Goal: Check status: Check status

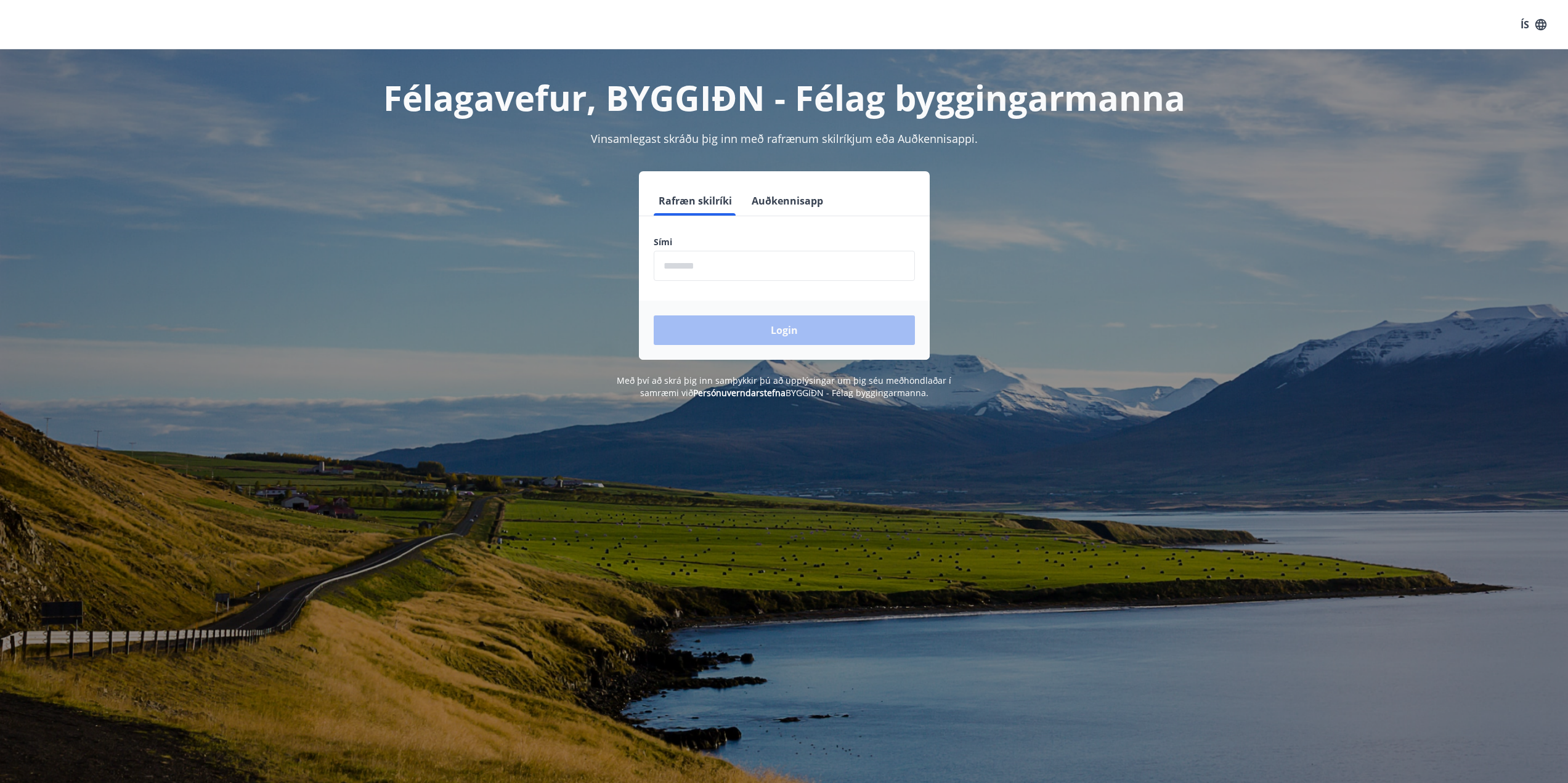
click at [799, 267] on input "phone" at bounding box center [784, 265] width 261 height 30
type input "********"
click at [756, 331] on button "Login" at bounding box center [784, 330] width 261 height 30
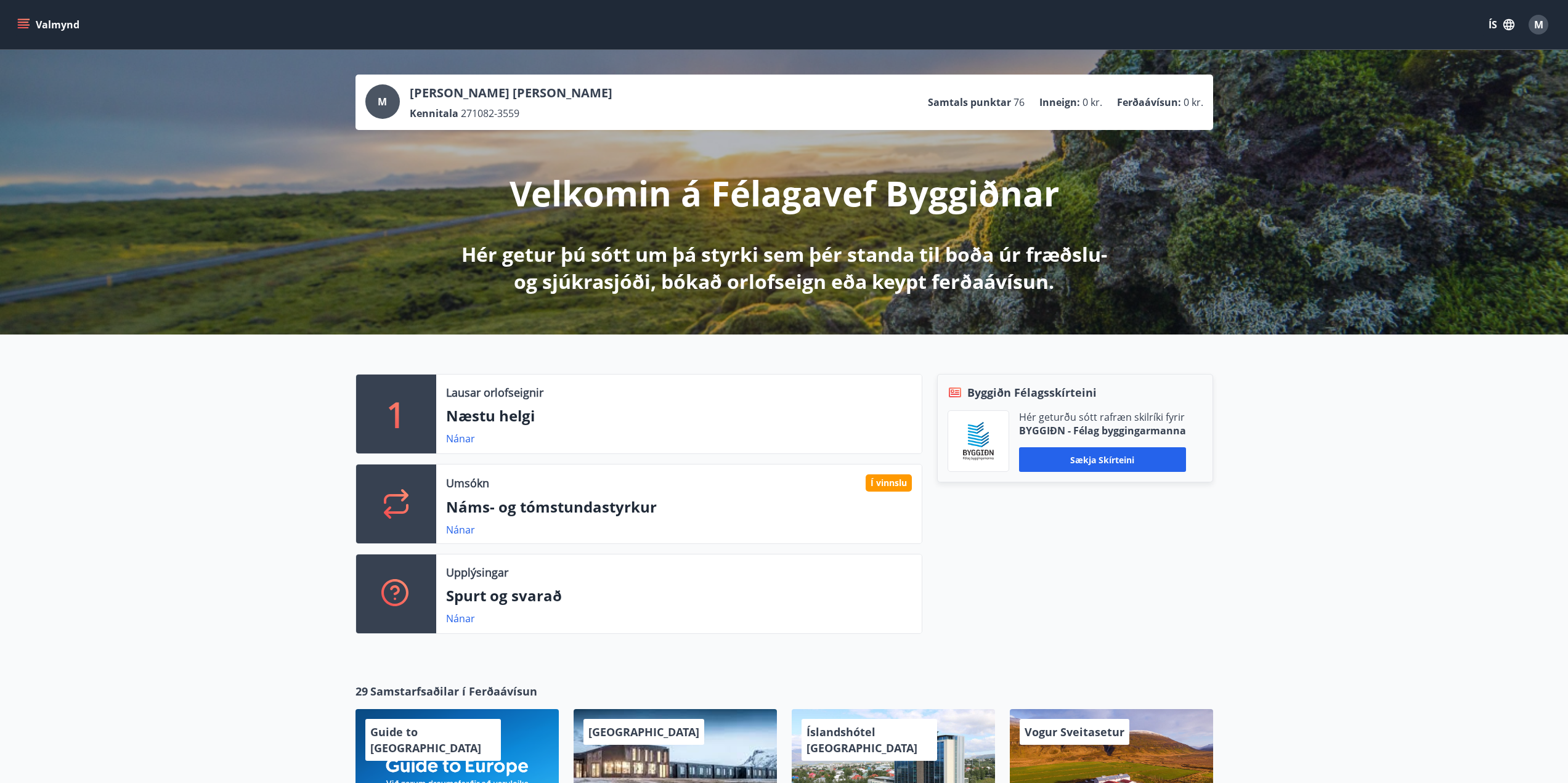
click at [26, 21] on icon "menu" at bounding box center [23, 24] width 12 height 12
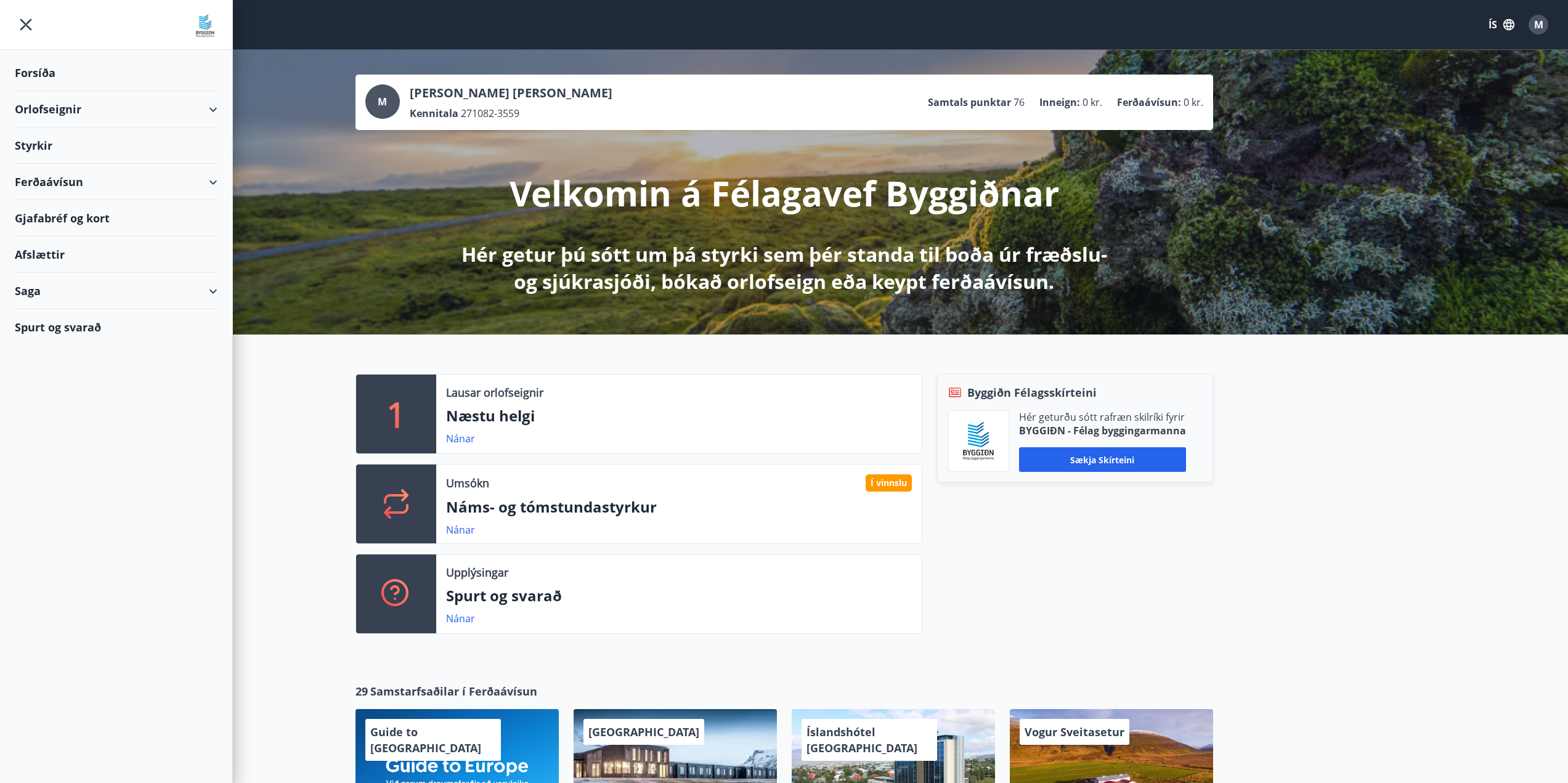
click at [23, 138] on div "Styrkir" at bounding box center [116, 146] width 203 height 36
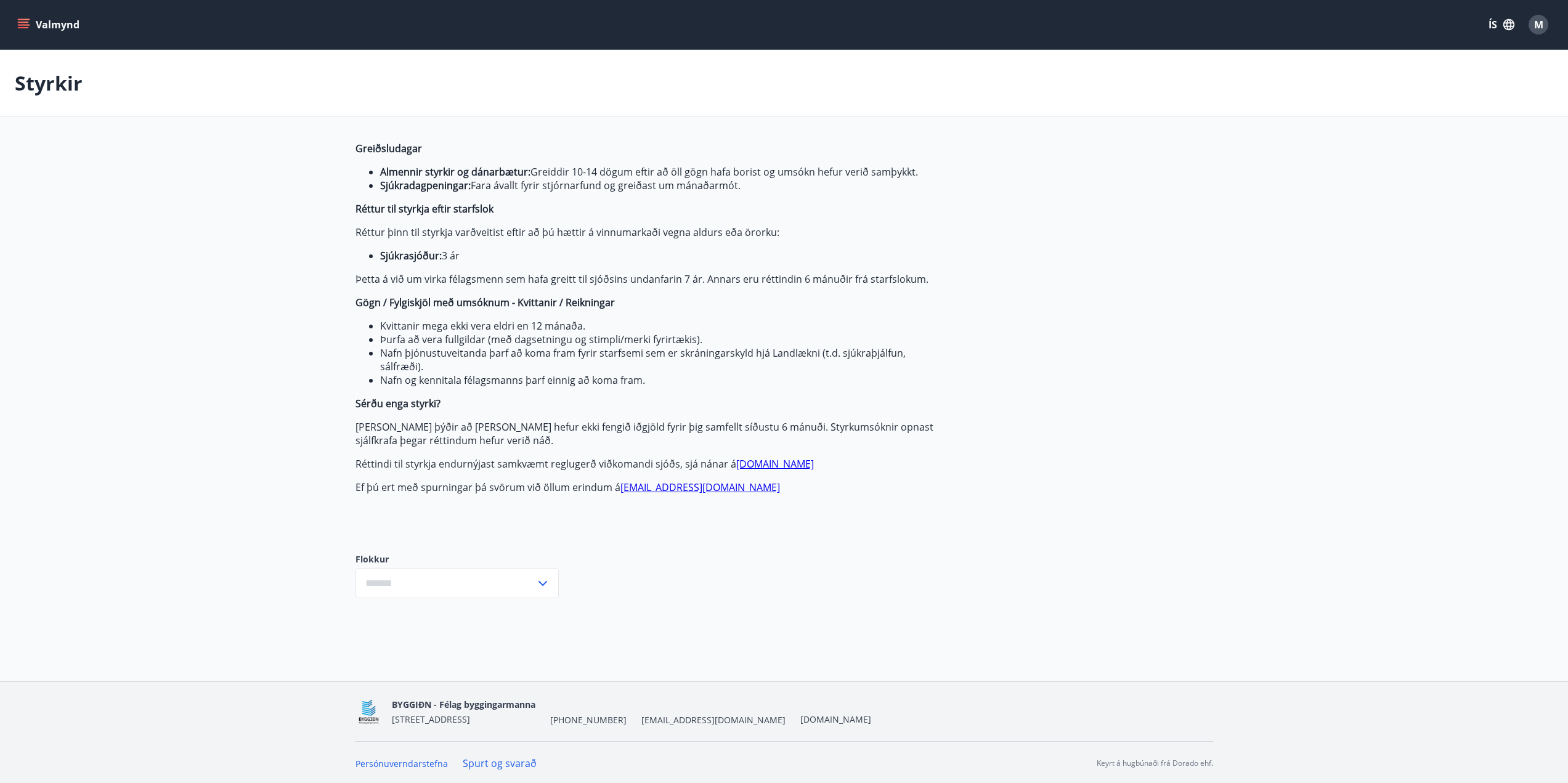
type input "***"
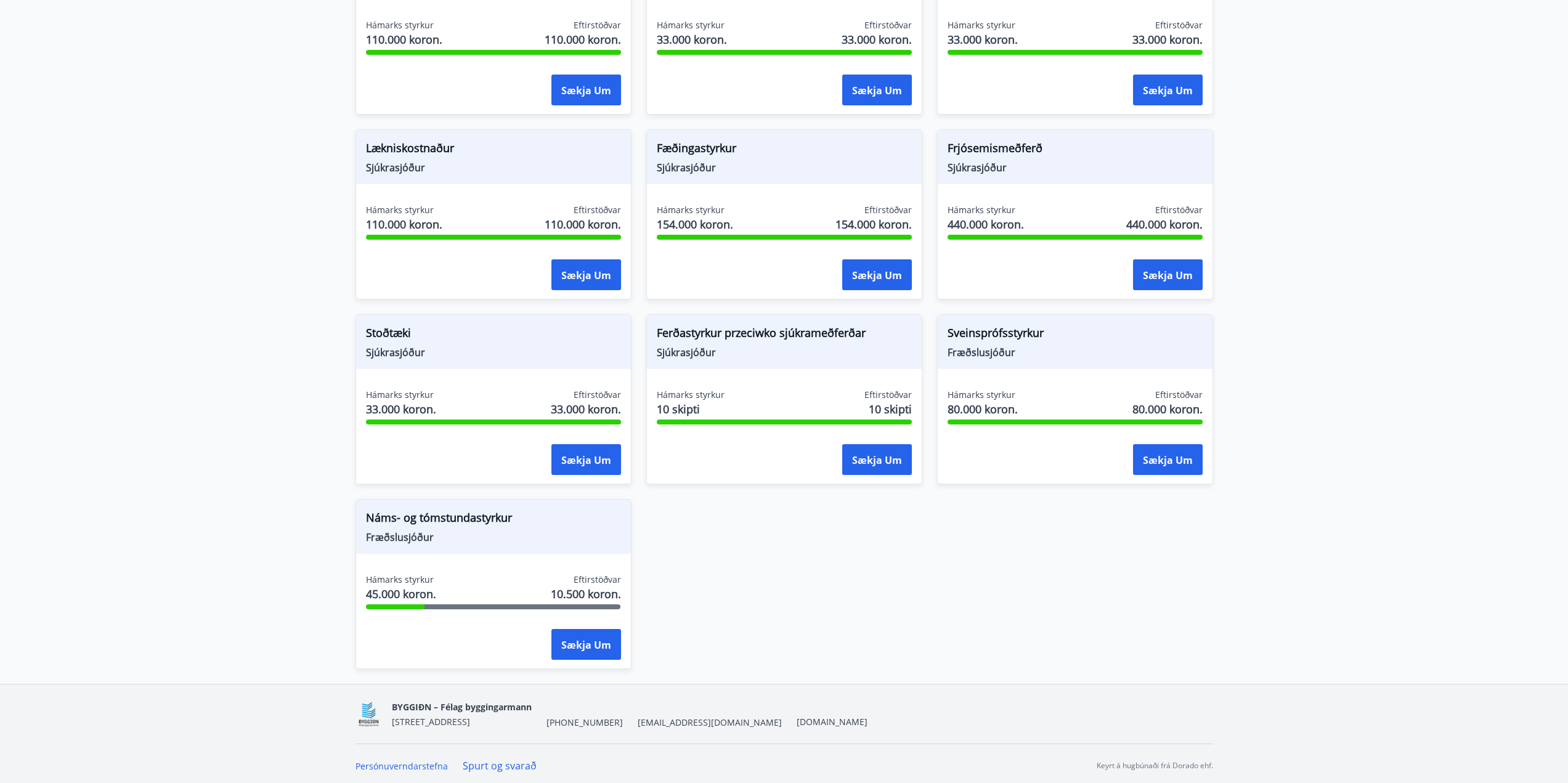
scroll to position [1046, 0]
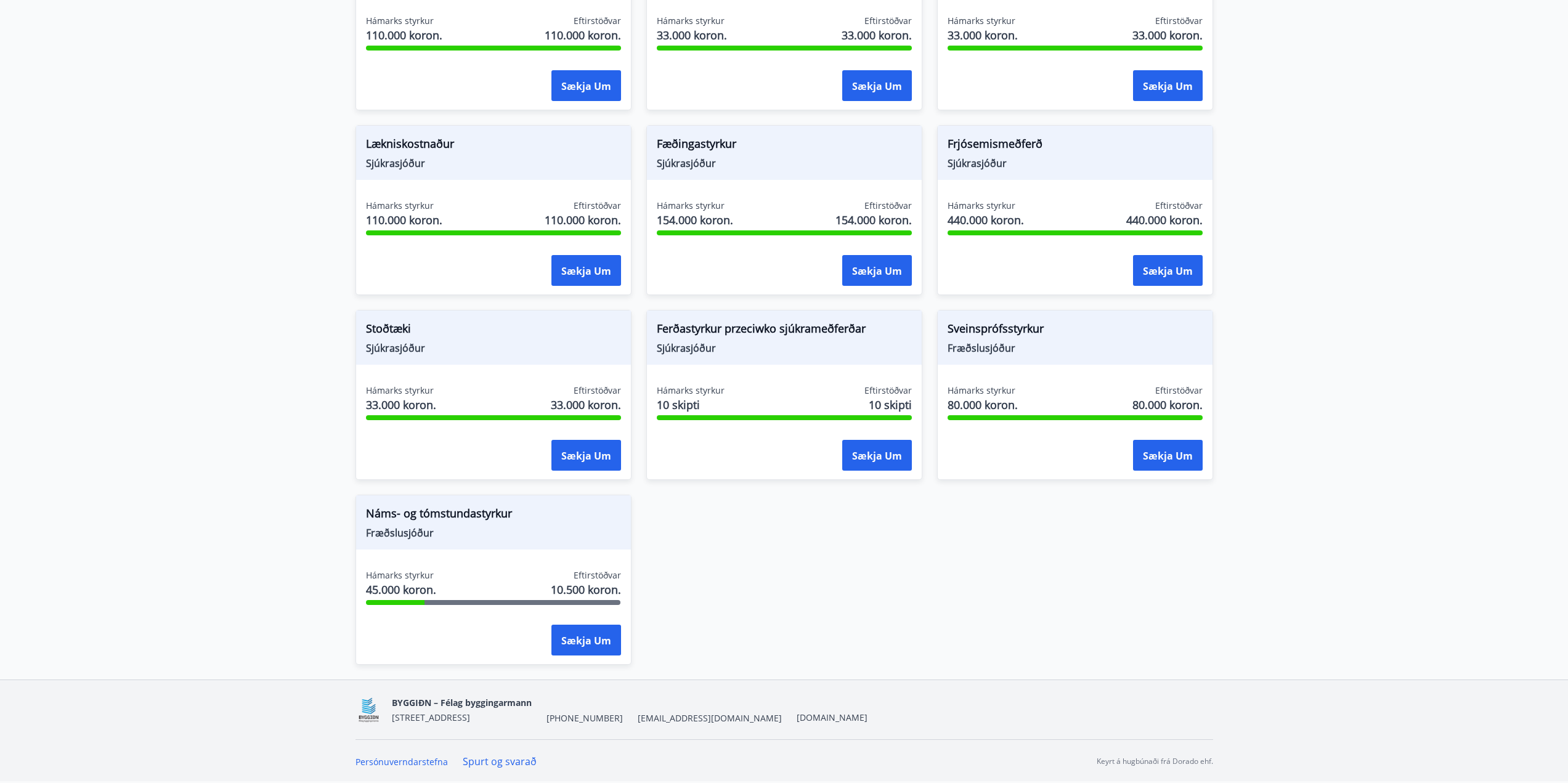
click at [428, 524] on span "Náms- og tómstundastyrkur" at bounding box center [493, 515] width 255 height 21
click at [584, 640] on font "Sækja um" at bounding box center [586, 640] width 50 height 14
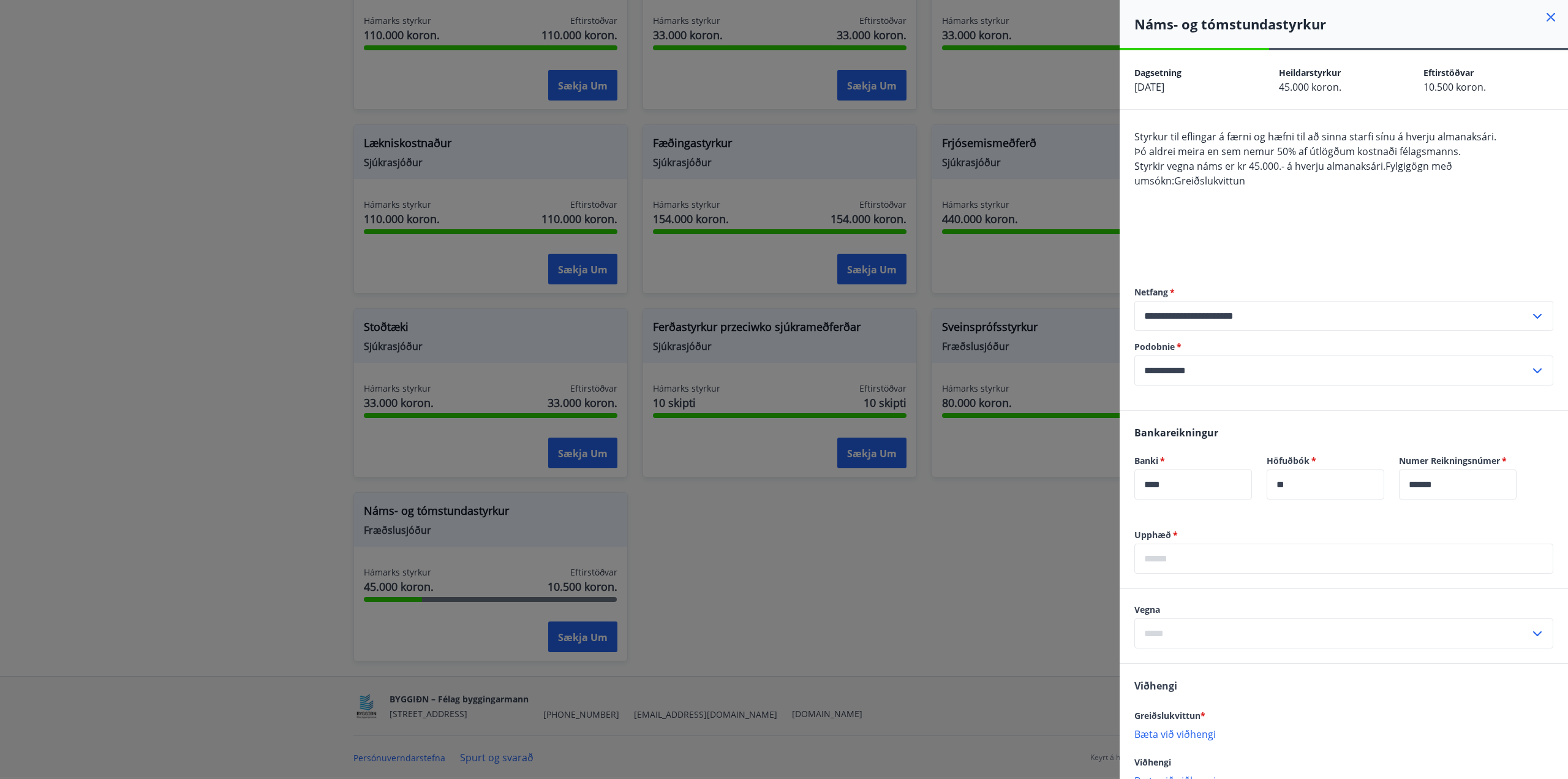
click at [993, 561] on div at bounding box center [784, 389] width 1568 height 779
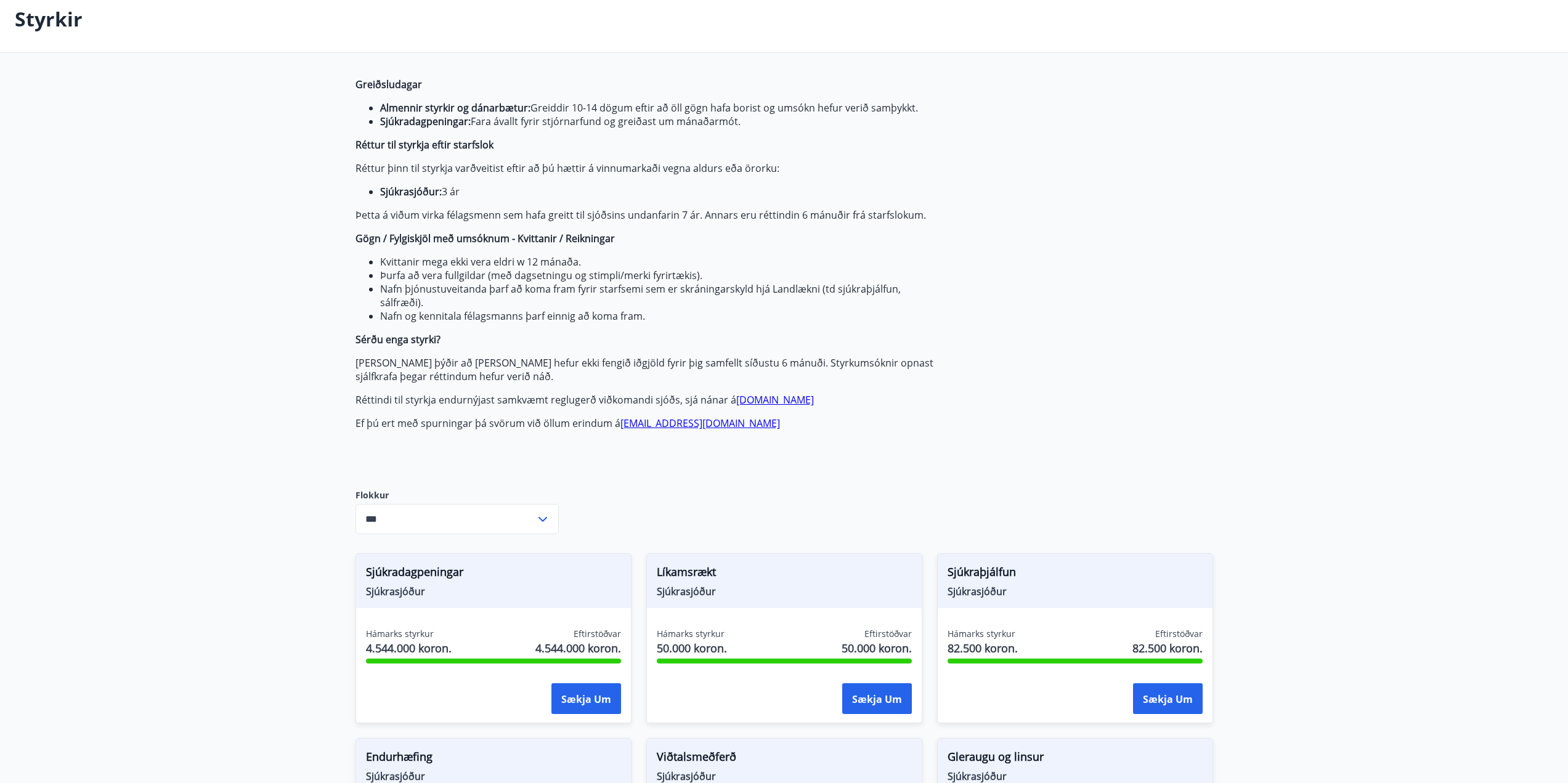
scroll to position [0, 0]
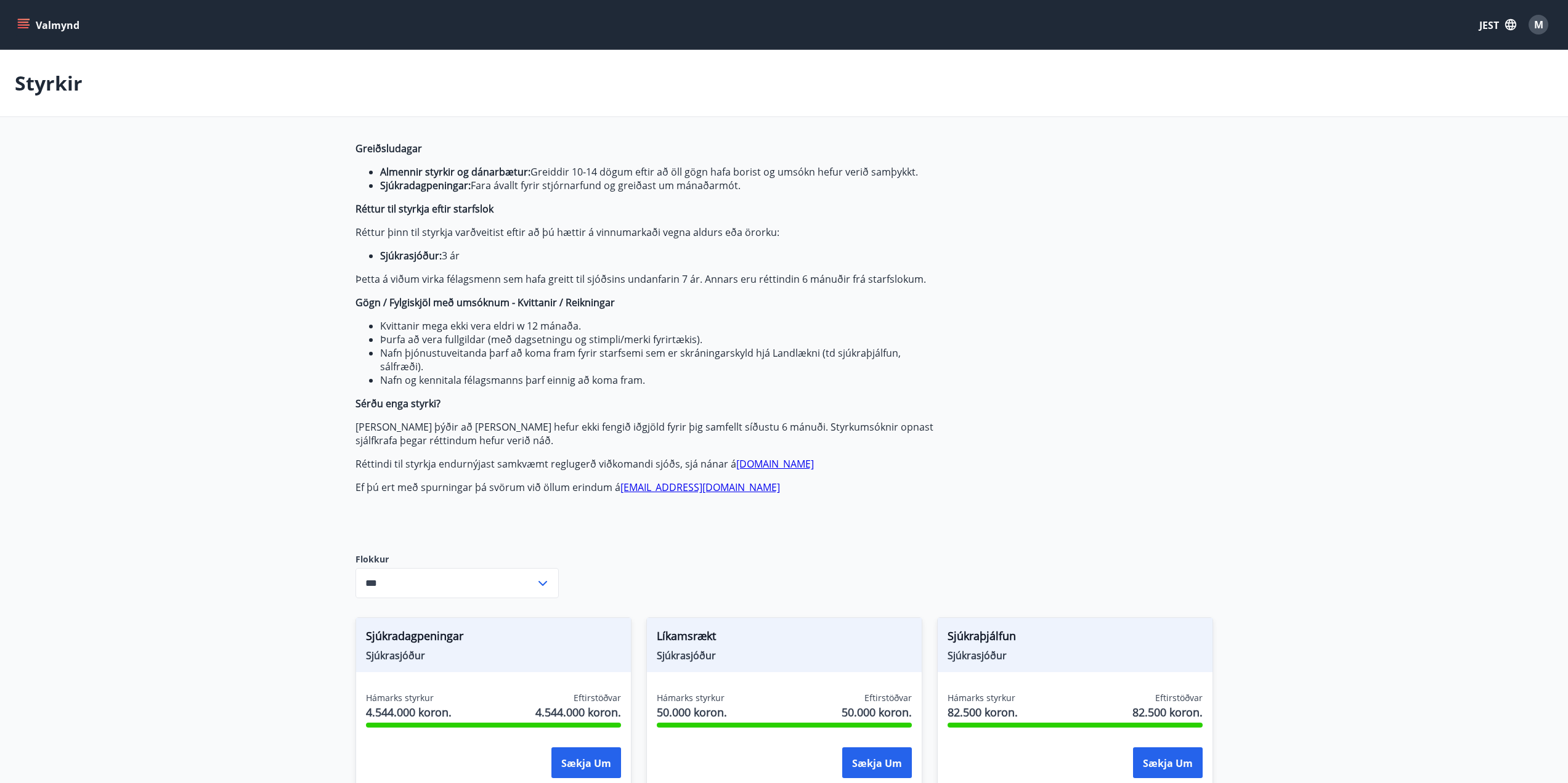
click at [16, 15] on button "Valmynd" at bounding box center [50, 25] width 70 height 22
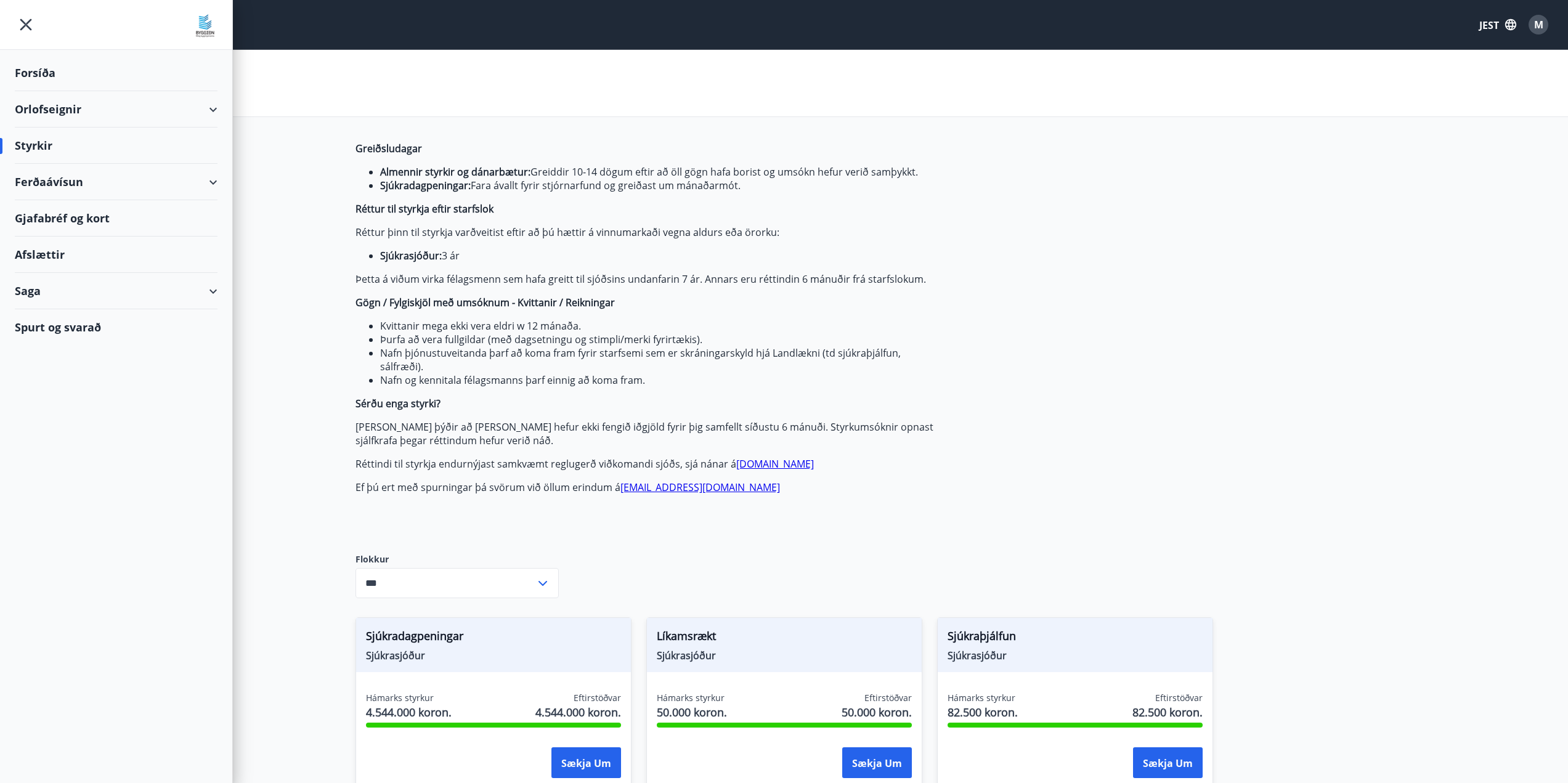
click at [75, 291] on div "Saga" at bounding box center [116, 291] width 203 height 36
click at [61, 503] on font "Spurt og svarað" at bounding box center [58, 508] width 86 height 15
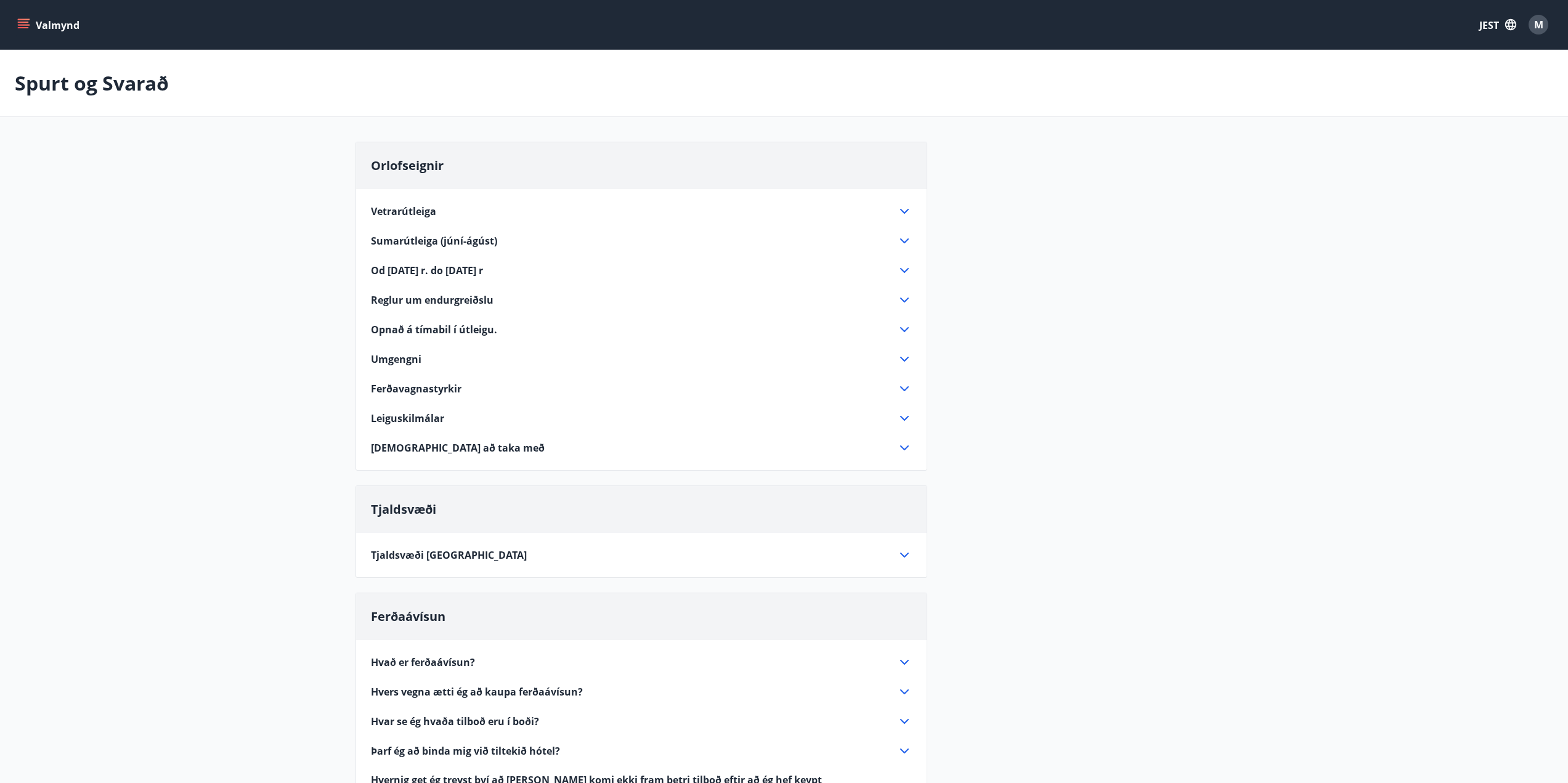
click at [22, 22] on icon "menu" at bounding box center [23, 23] width 11 height 1
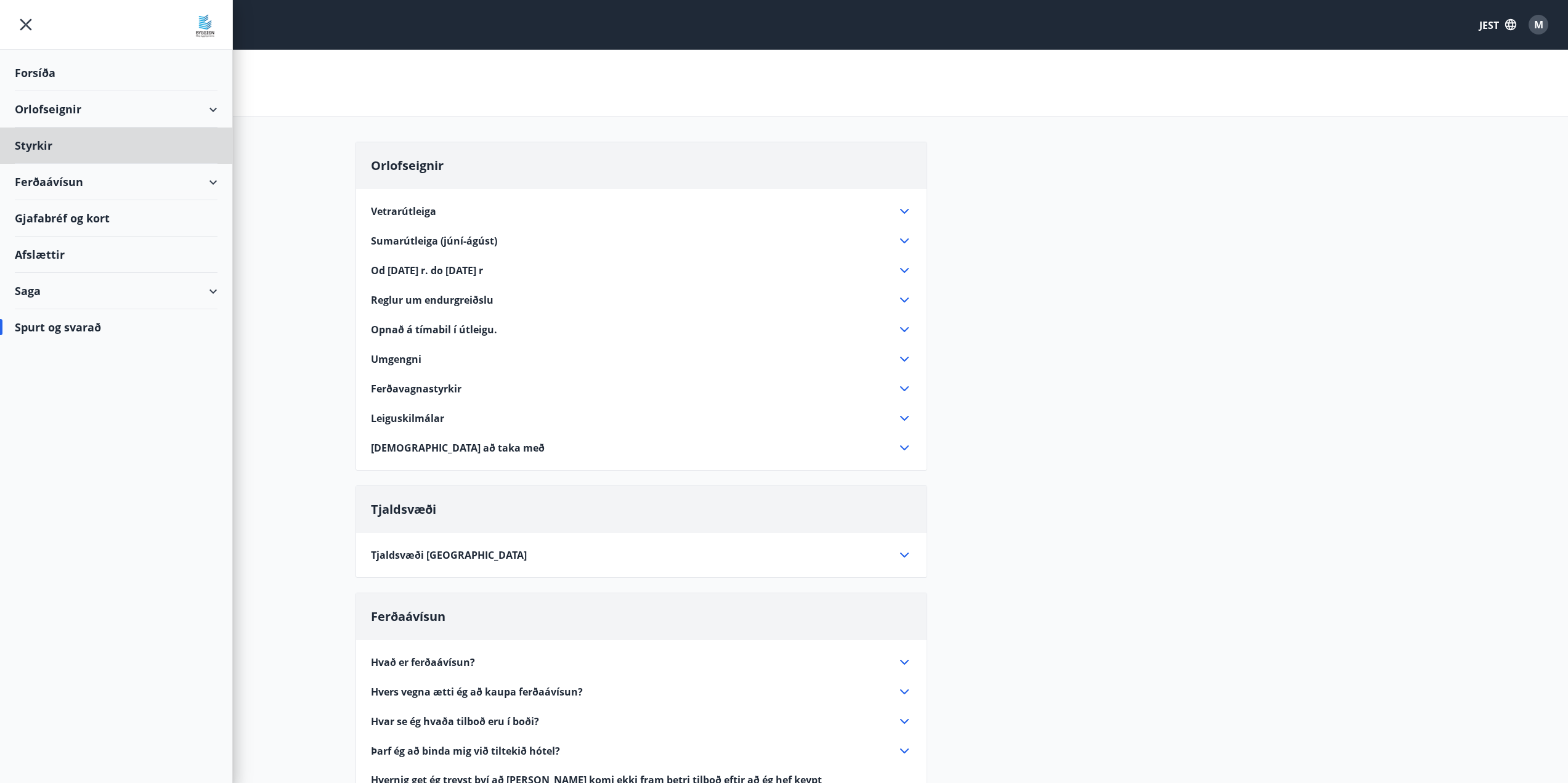
click at [33, 70] on font "Forsíða" at bounding box center [35, 73] width 41 height 15
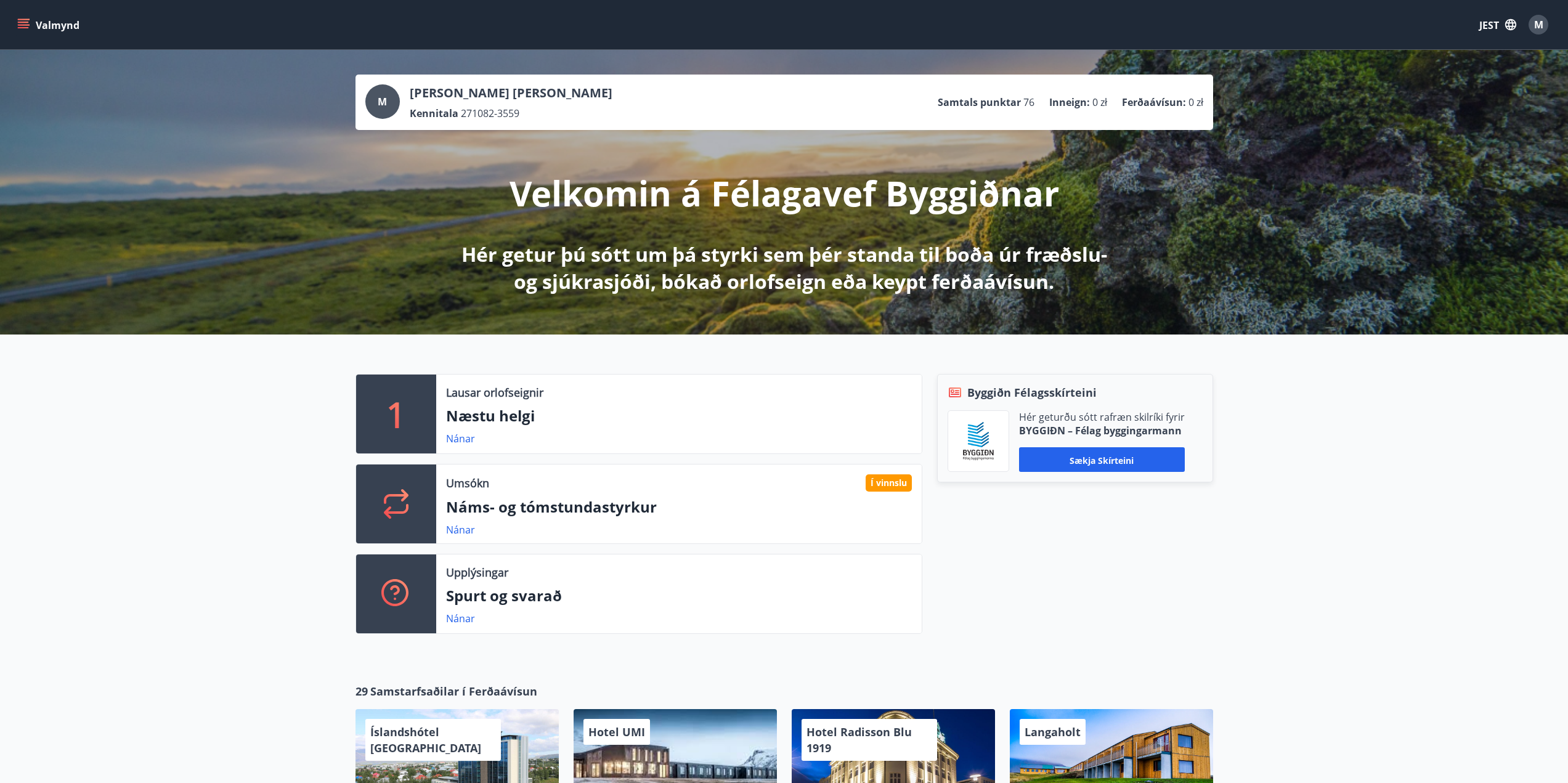
click at [27, 22] on icon "menu" at bounding box center [23, 24] width 12 height 12
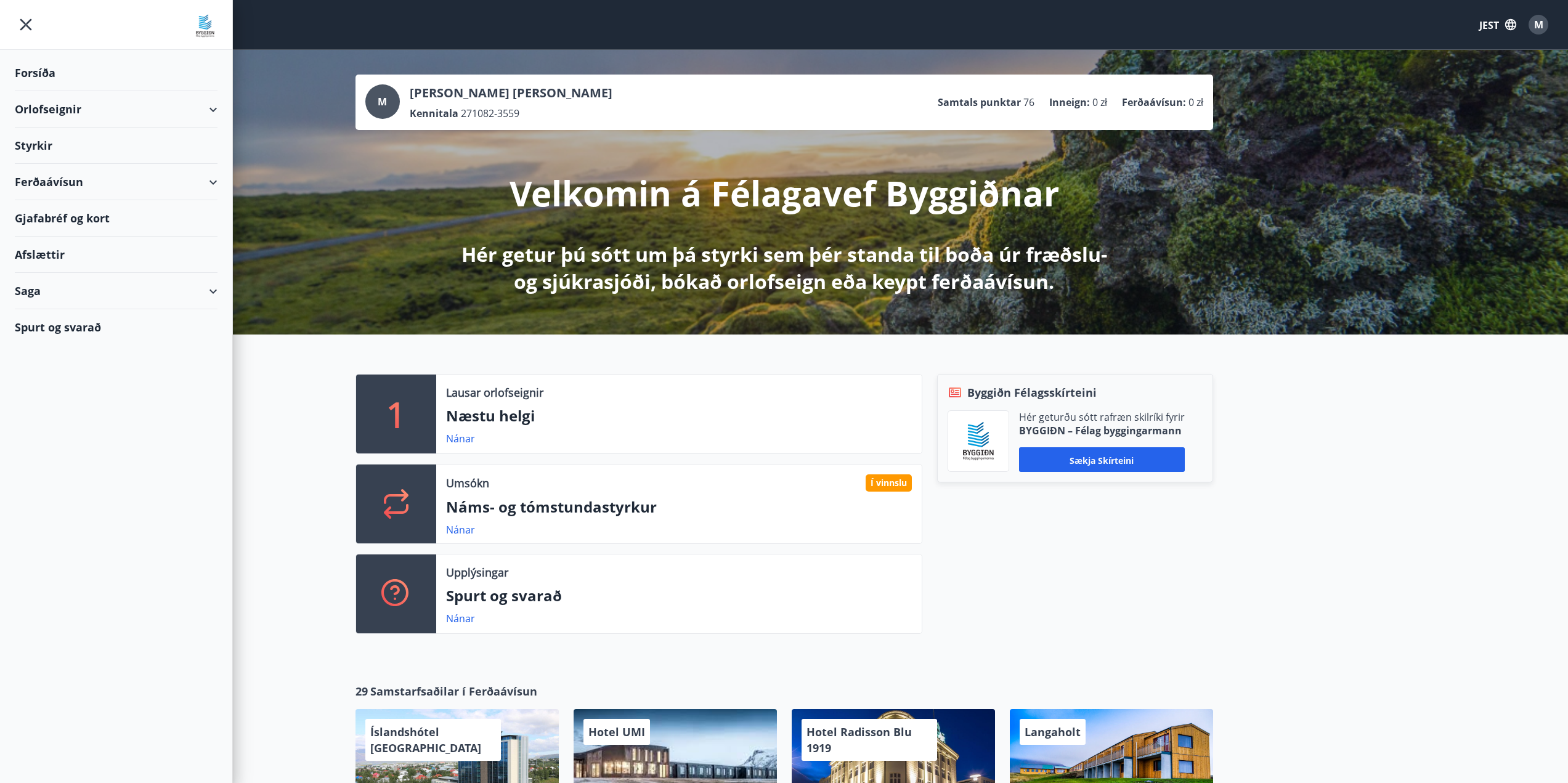
click at [42, 142] on font "Styrkir" at bounding box center [34, 145] width 38 height 15
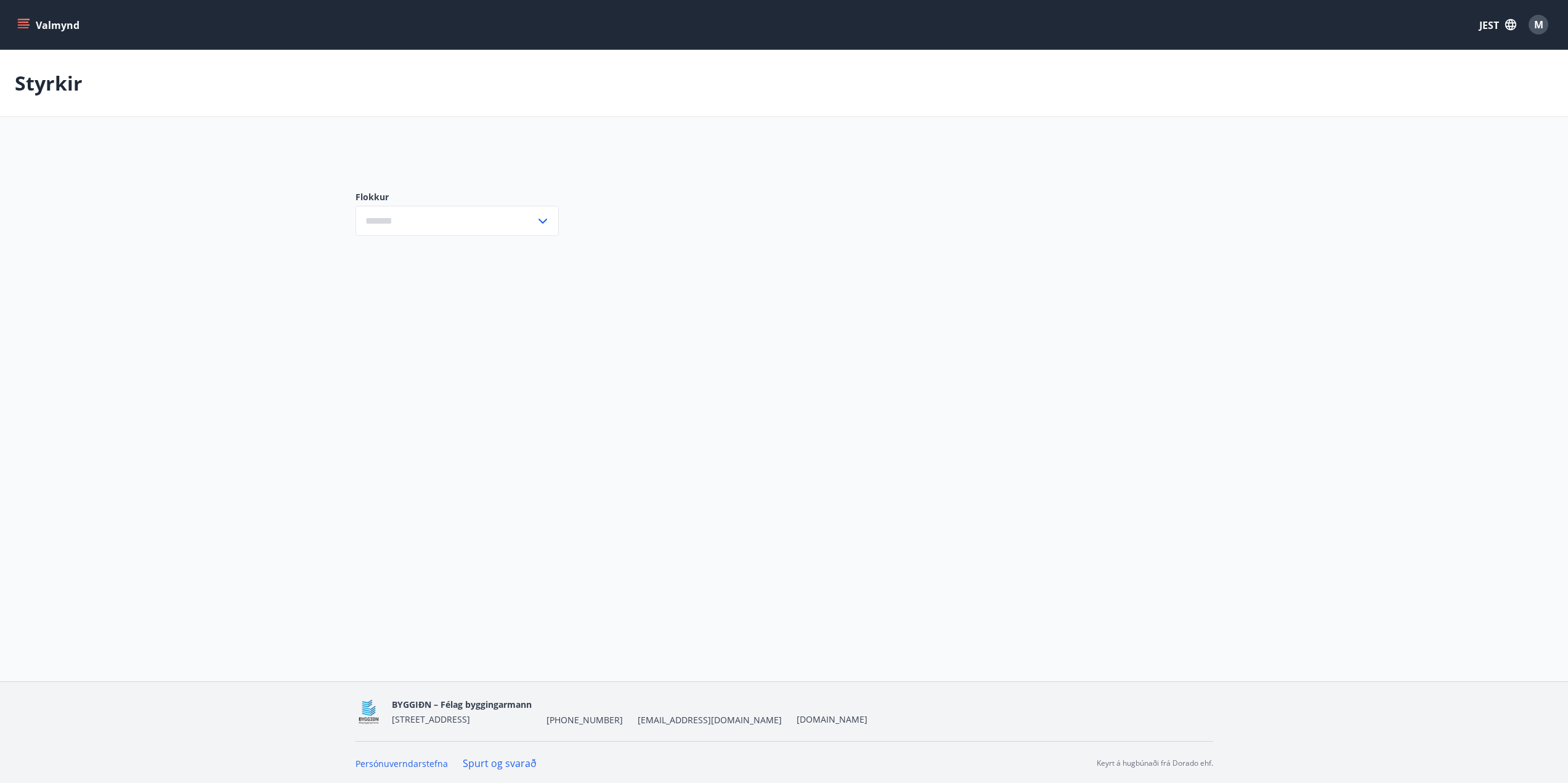
type input "***"
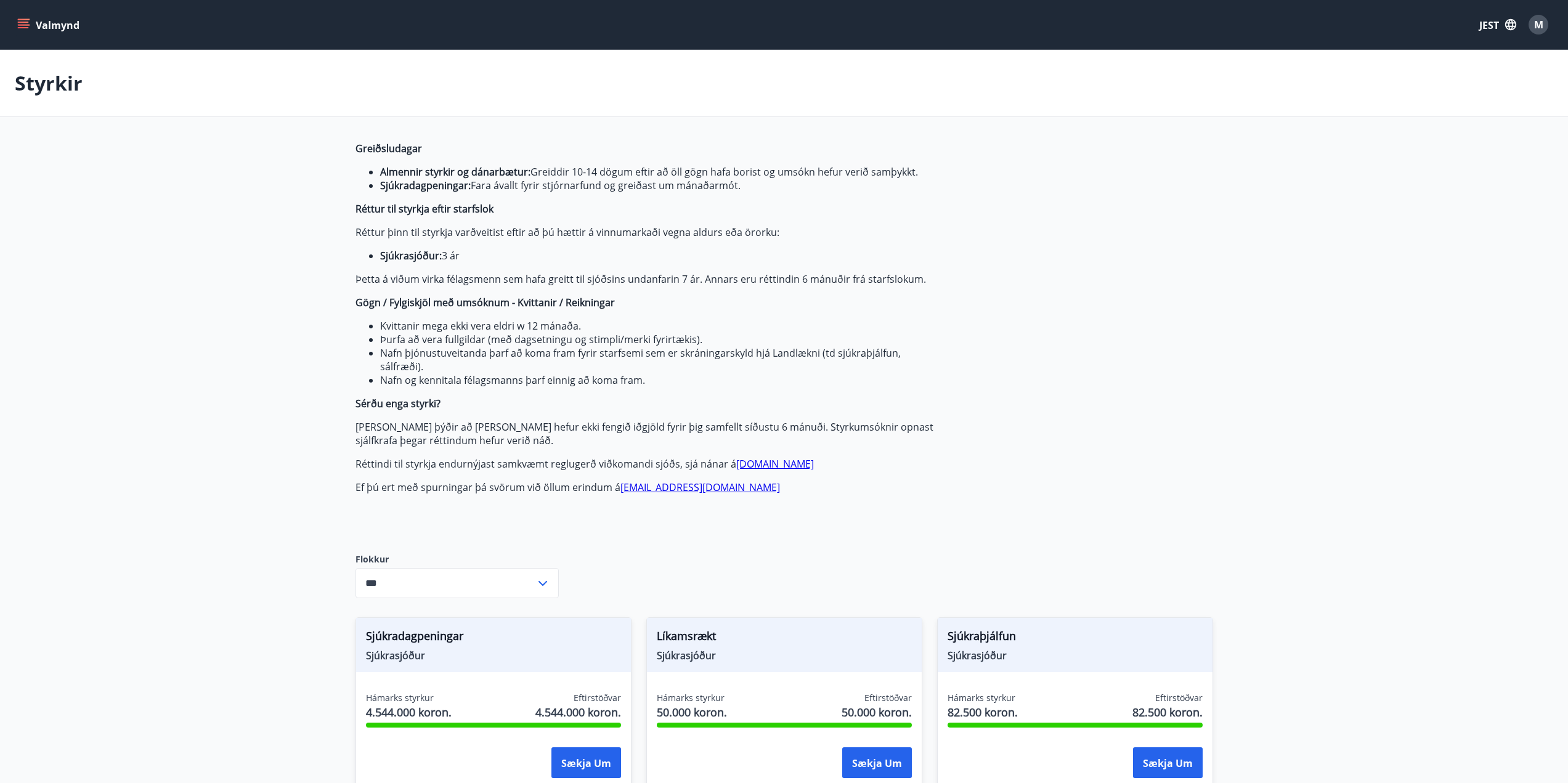
click at [26, 25] on icon "menu" at bounding box center [25, 25] width 14 height 1
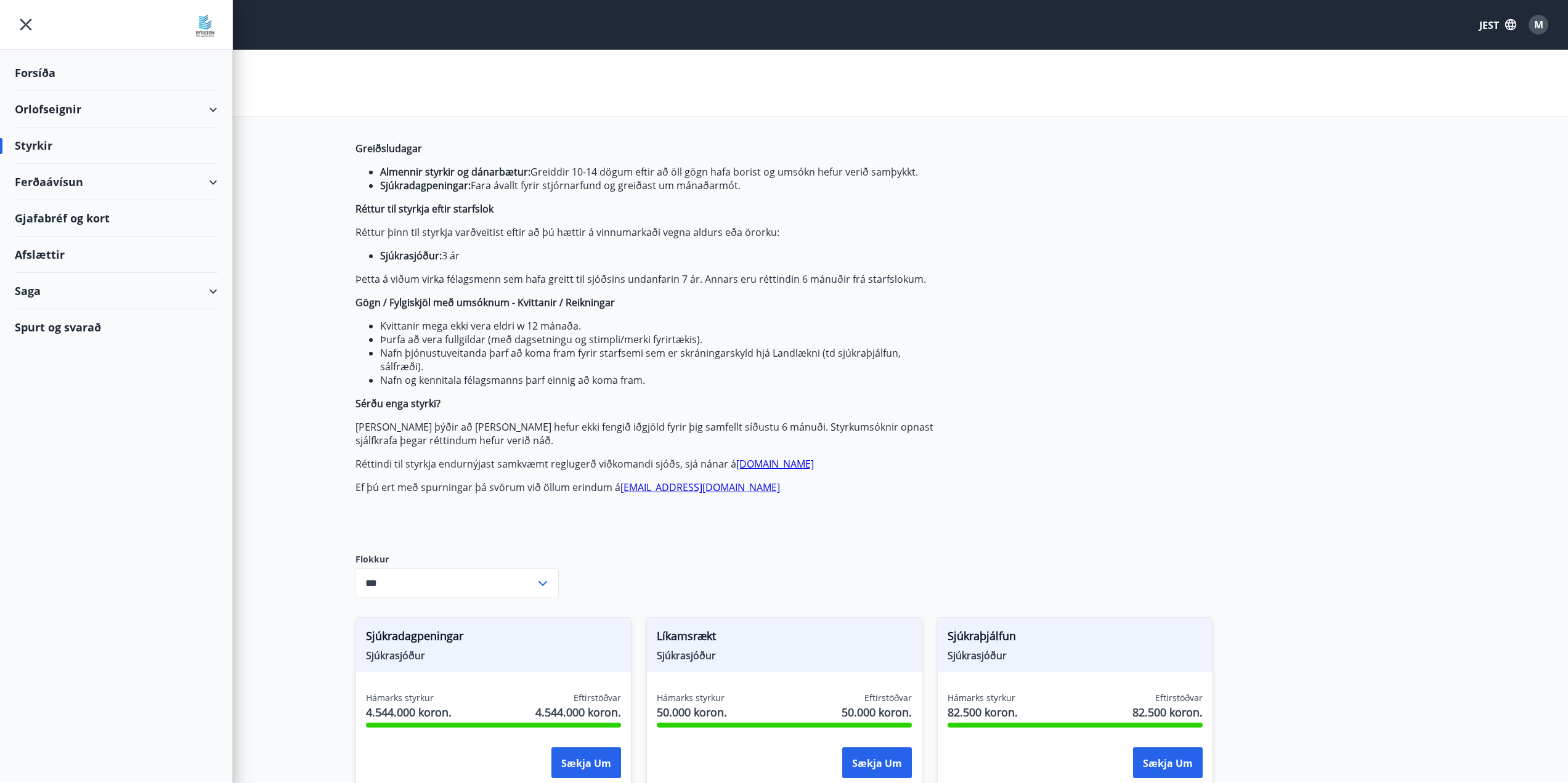
click at [26, 287] on font "Saga" at bounding box center [28, 291] width 26 height 15
click at [61, 372] on font "Umsóknir" at bounding box center [50, 374] width 50 height 15
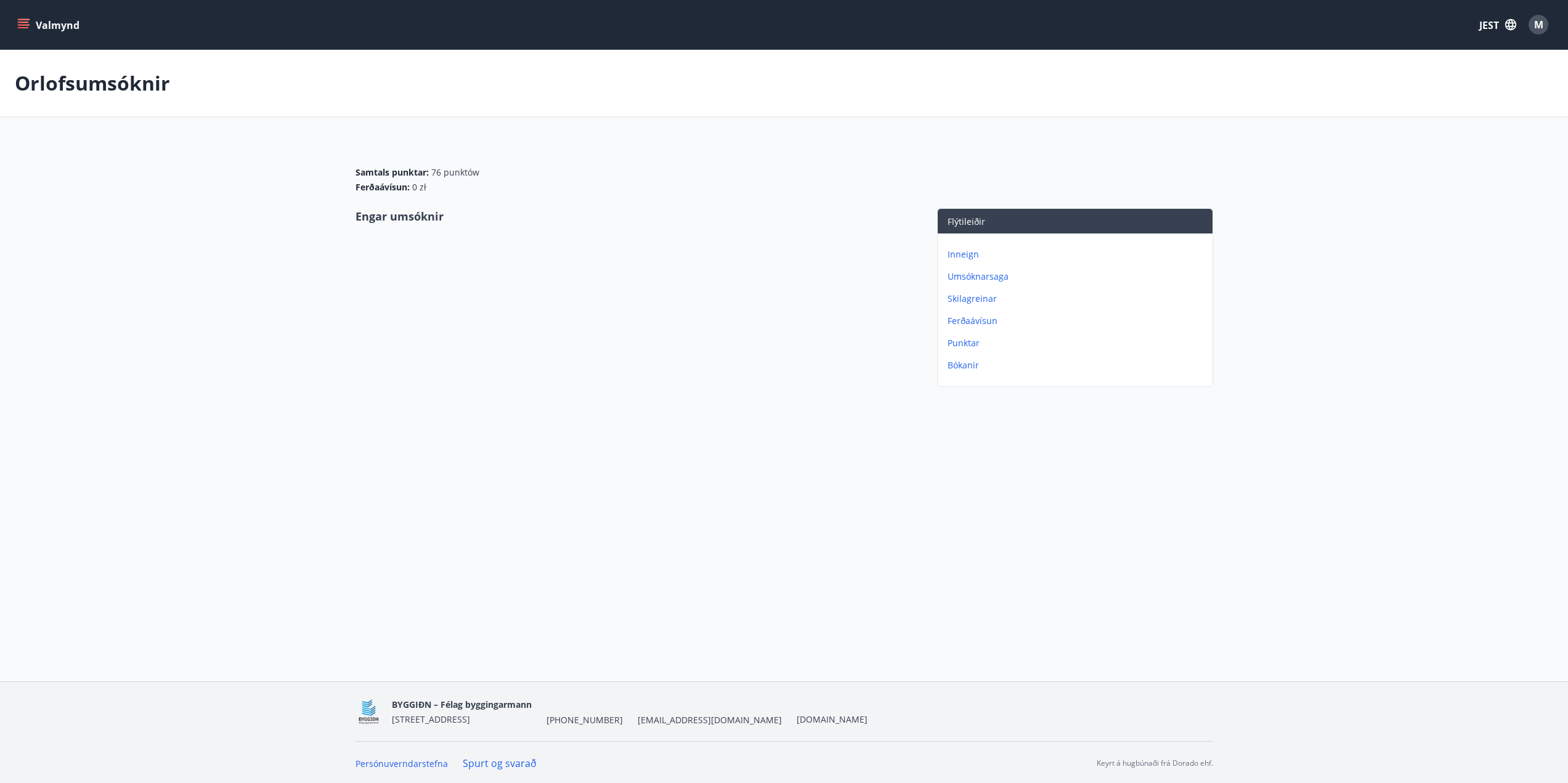
click at [979, 278] on font "Umsóknarsaga" at bounding box center [978, 276] width 61 height 12
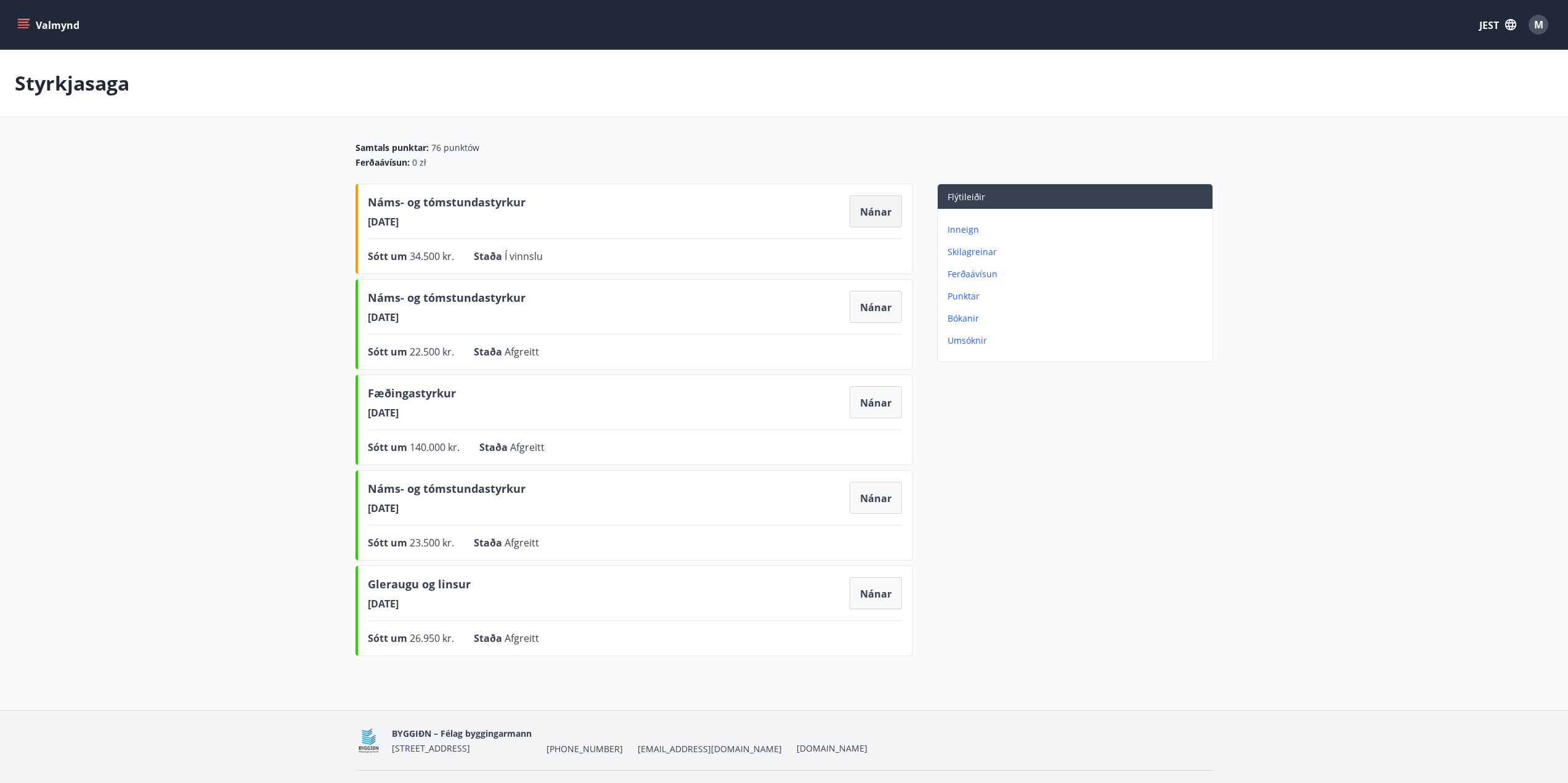
click at [888, 213] on font "Nánar" at bounding box center [875, 212] width 31 height 14
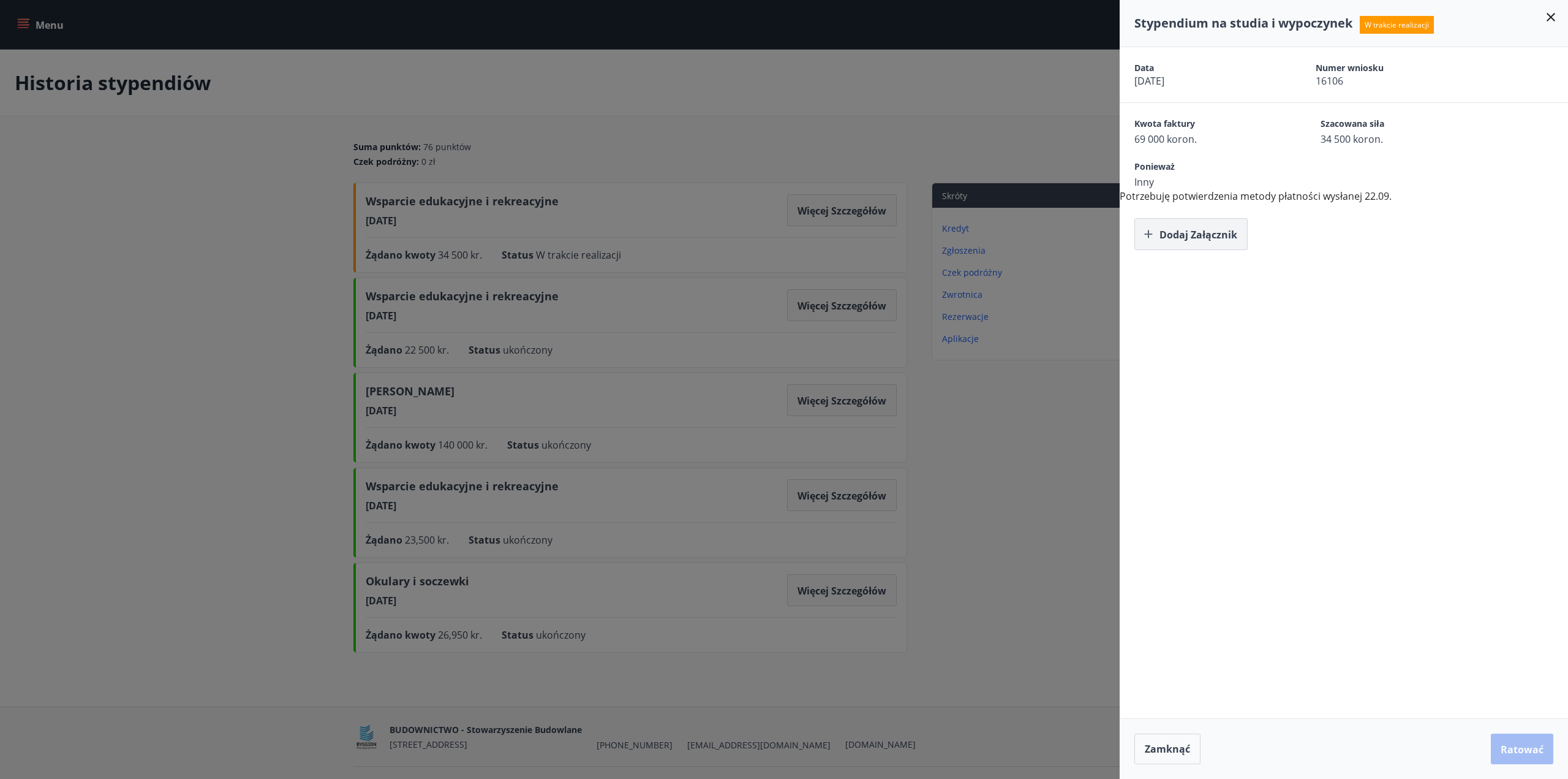
click at [1209, 224] on button "Dodaj załącznik" at bounding box center [1191, 234] width 113 height 32
click at [1216, 236] on font "Dodaj załącznik" at bounding box center [1198, 234] width 78 height 14
click at [1525, 754] on font "Ratować" at bounding box center [1522, 749] width 43 height 14
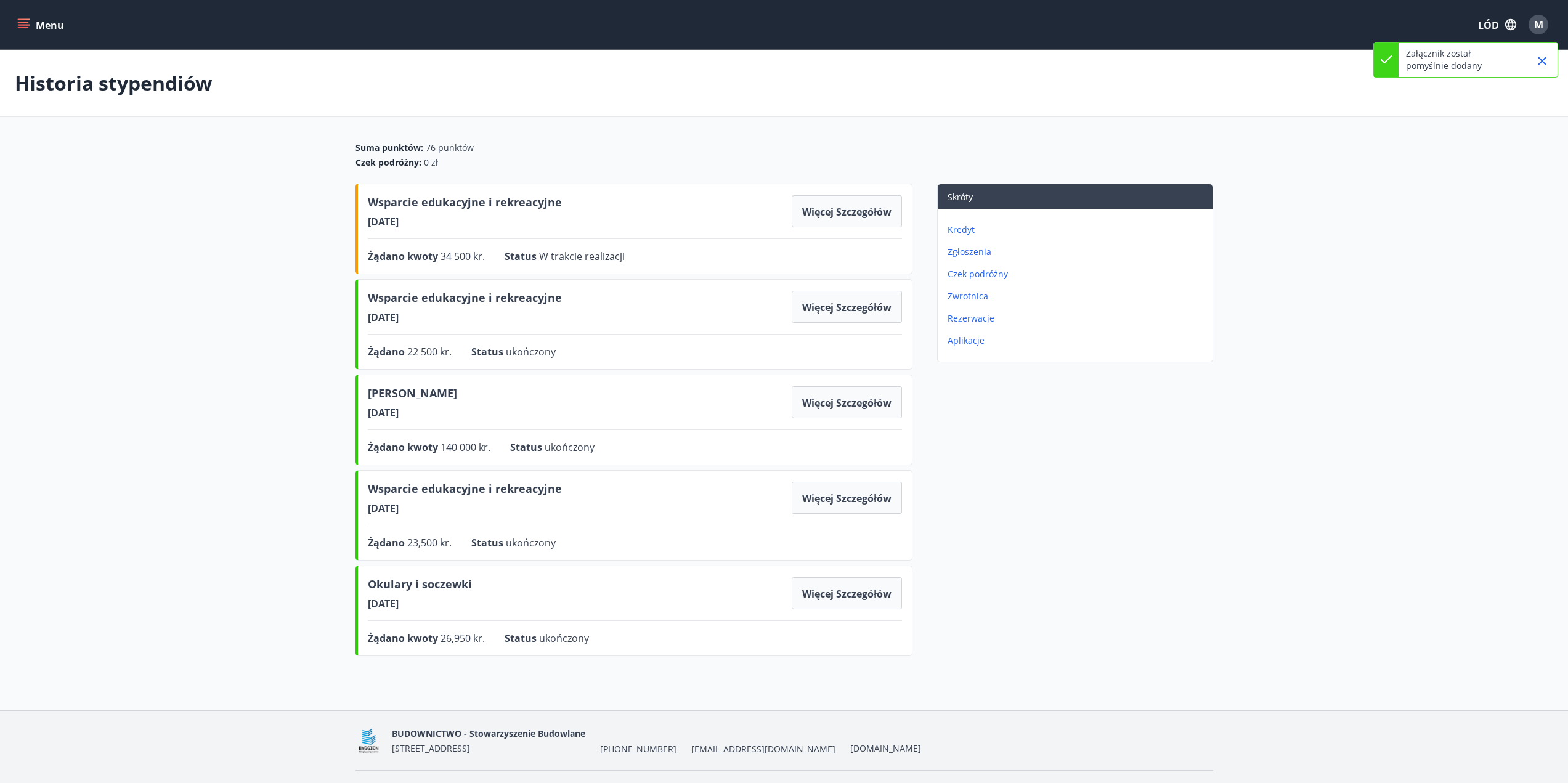
click at [1406, 184] on main "Historia stypendiów Suma punktów : 76 punktów Czek podróżny : 0 zł Wsparcie edu…" at bounding box center [784, 355] width 1568 height 611
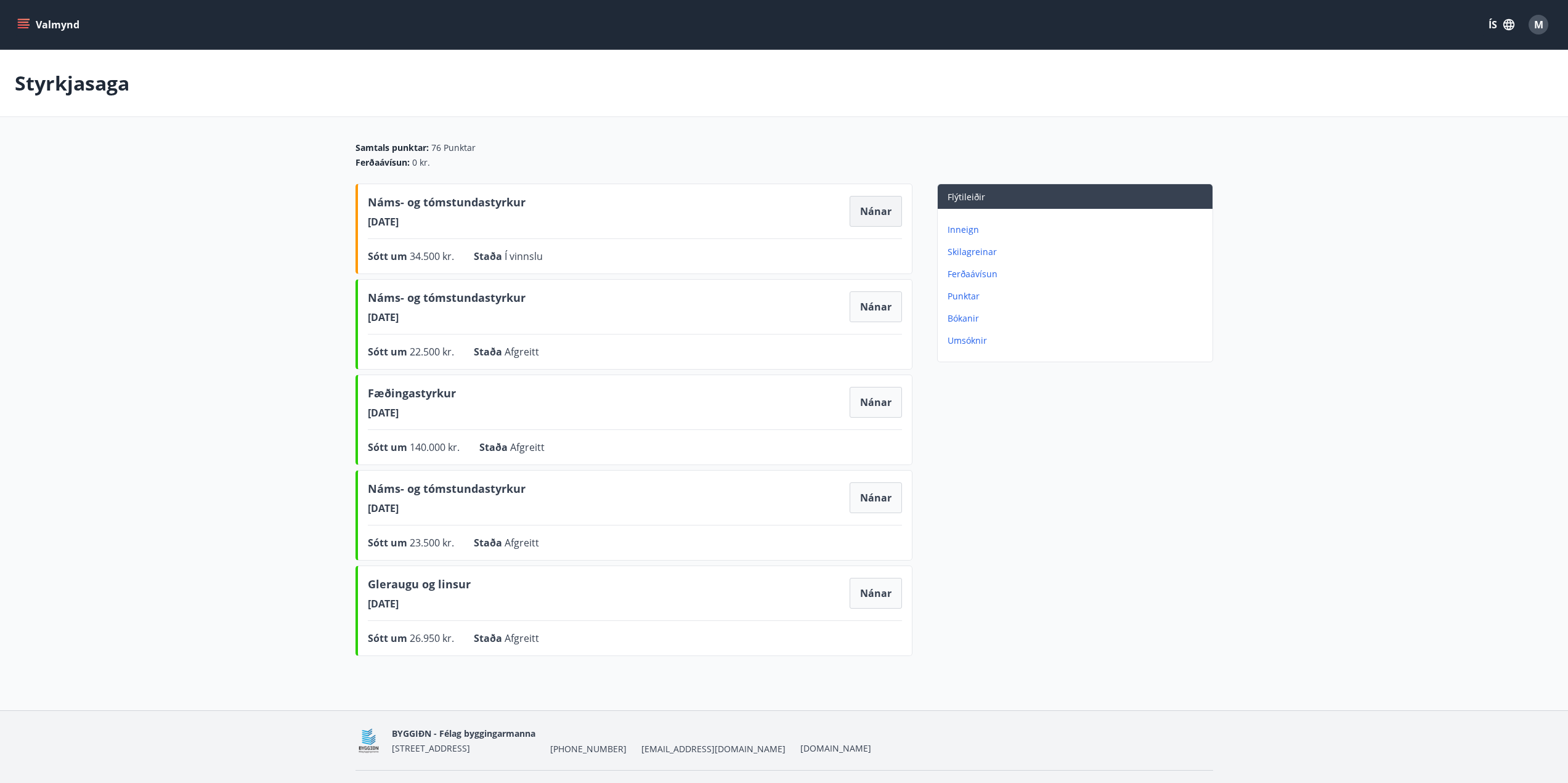
click at [879, 216] on button "Nánar" at bounding box center [876, 211] width 52 height 31
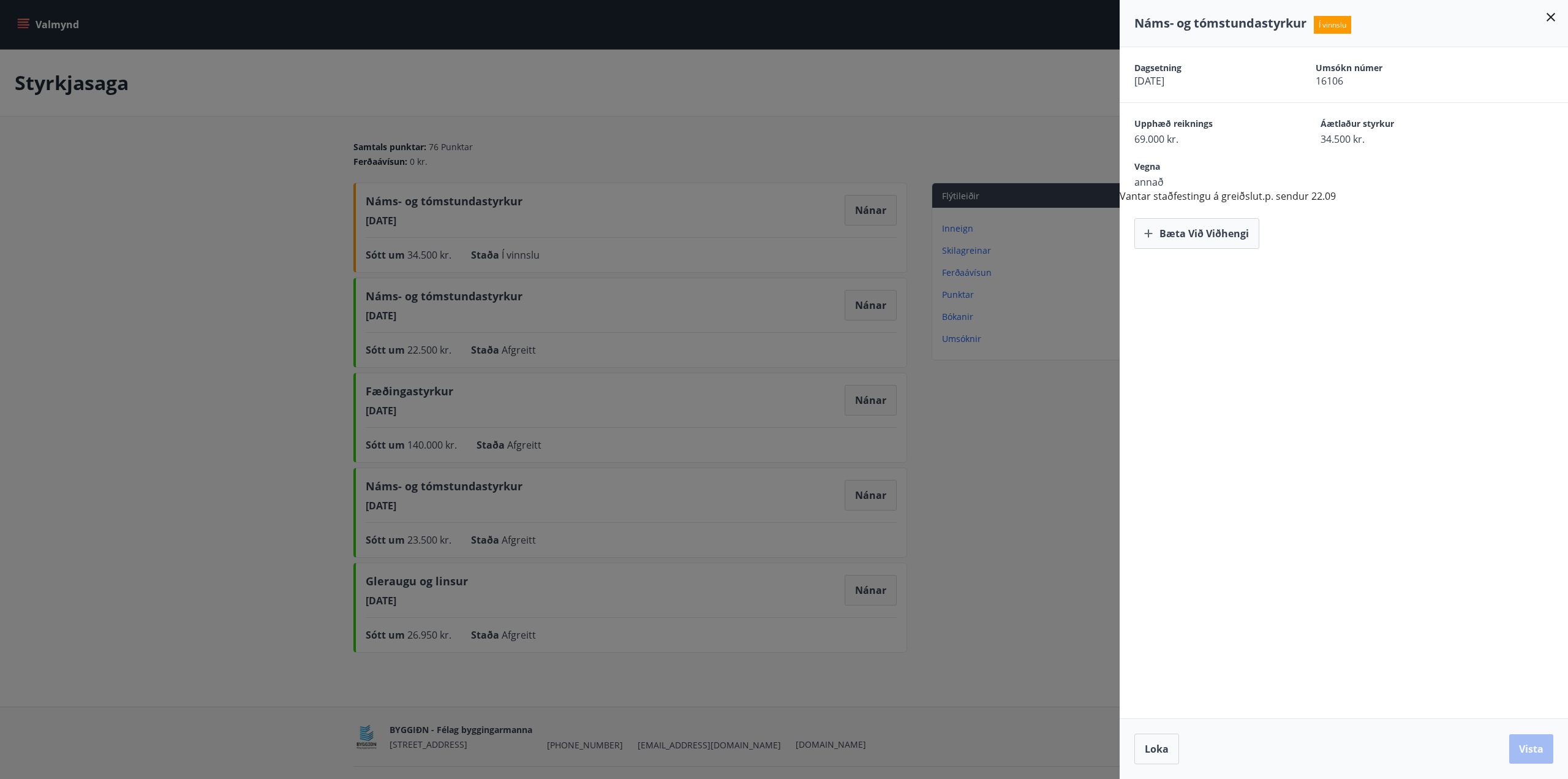
click at [1545, 15] on icon at bounding box center [1551, 17] width 14 height 14
